Goal: Check status

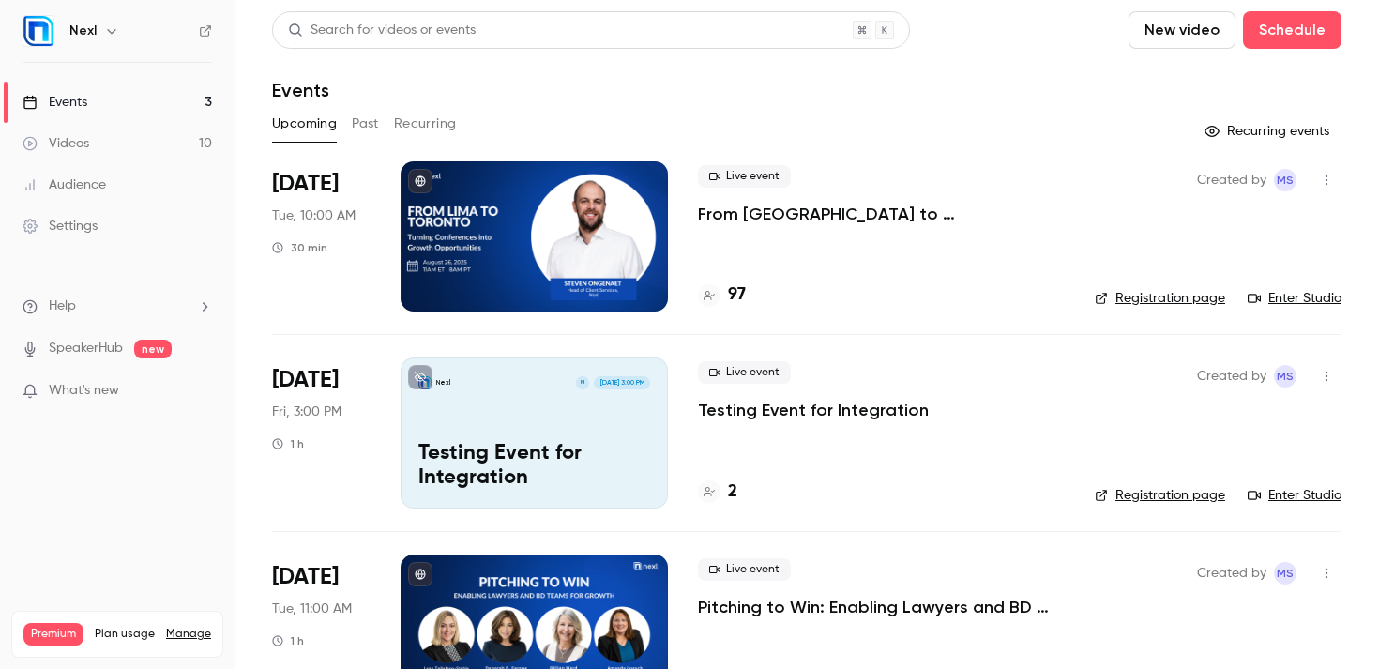
click at [794, 219] on p "From [GEOGRAPHIC_DATA] to [GEOGRAPHIC_DATA]: Turning Conferences into Growth Op…" at bounding box center [881, 214] width 367 height 23
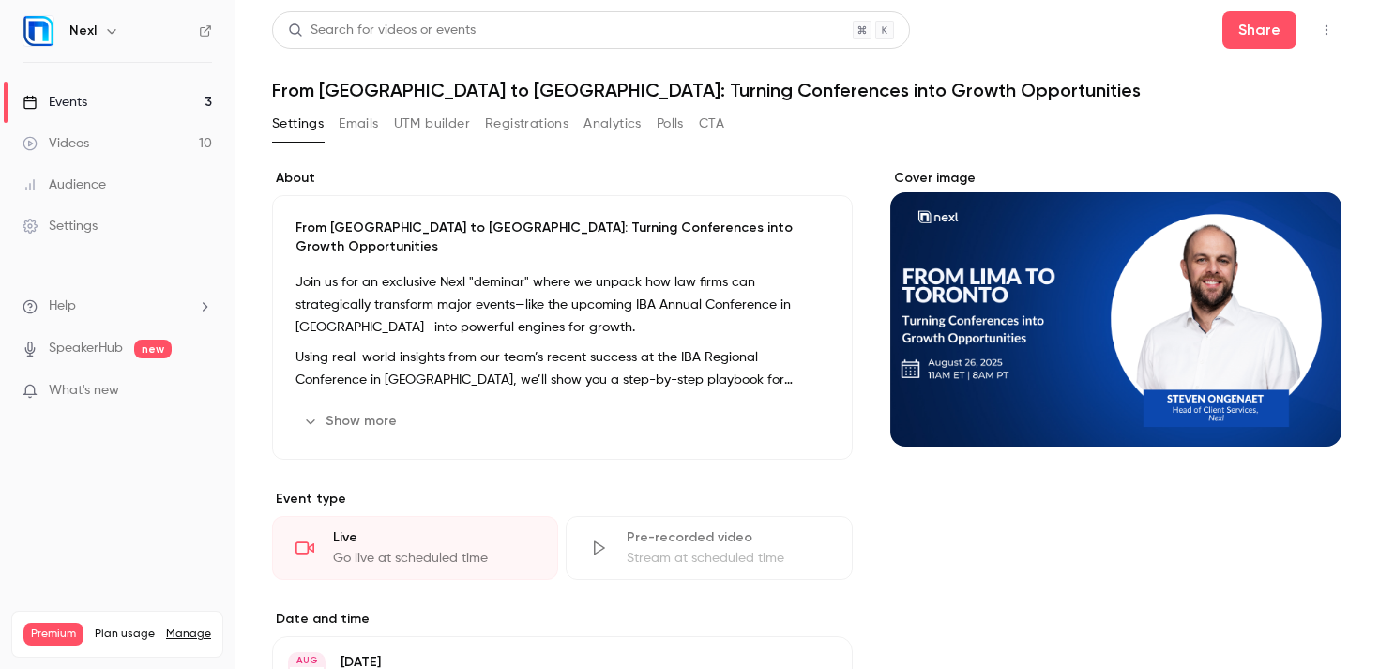
click at [490, 130] on button "Registrations" at bounding box center [527, 124] width 84 height 30
